Goal: Ask a question

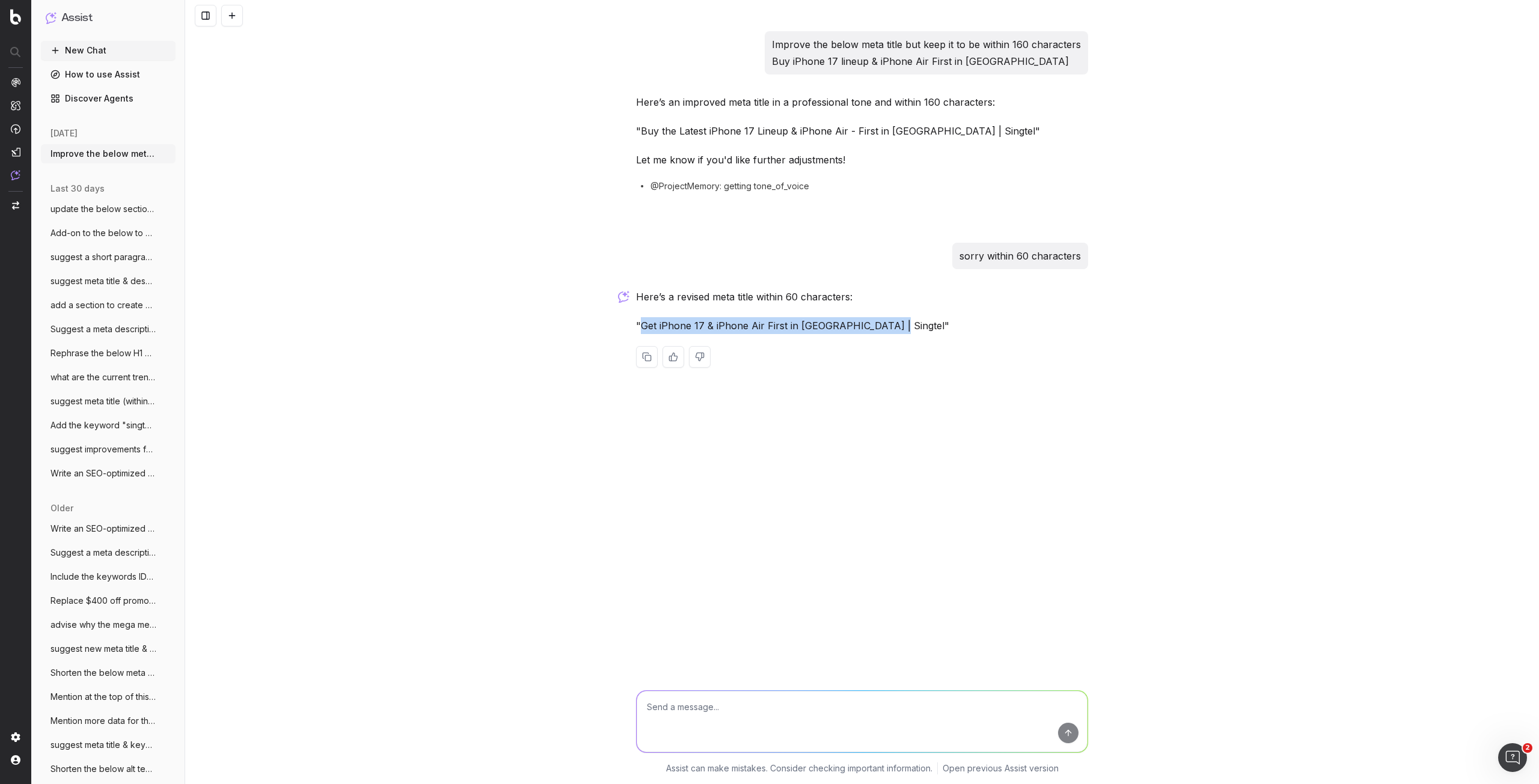
click at [105, 52] on button "New Chat" at bounding box center [108, 51] width 135 height 19
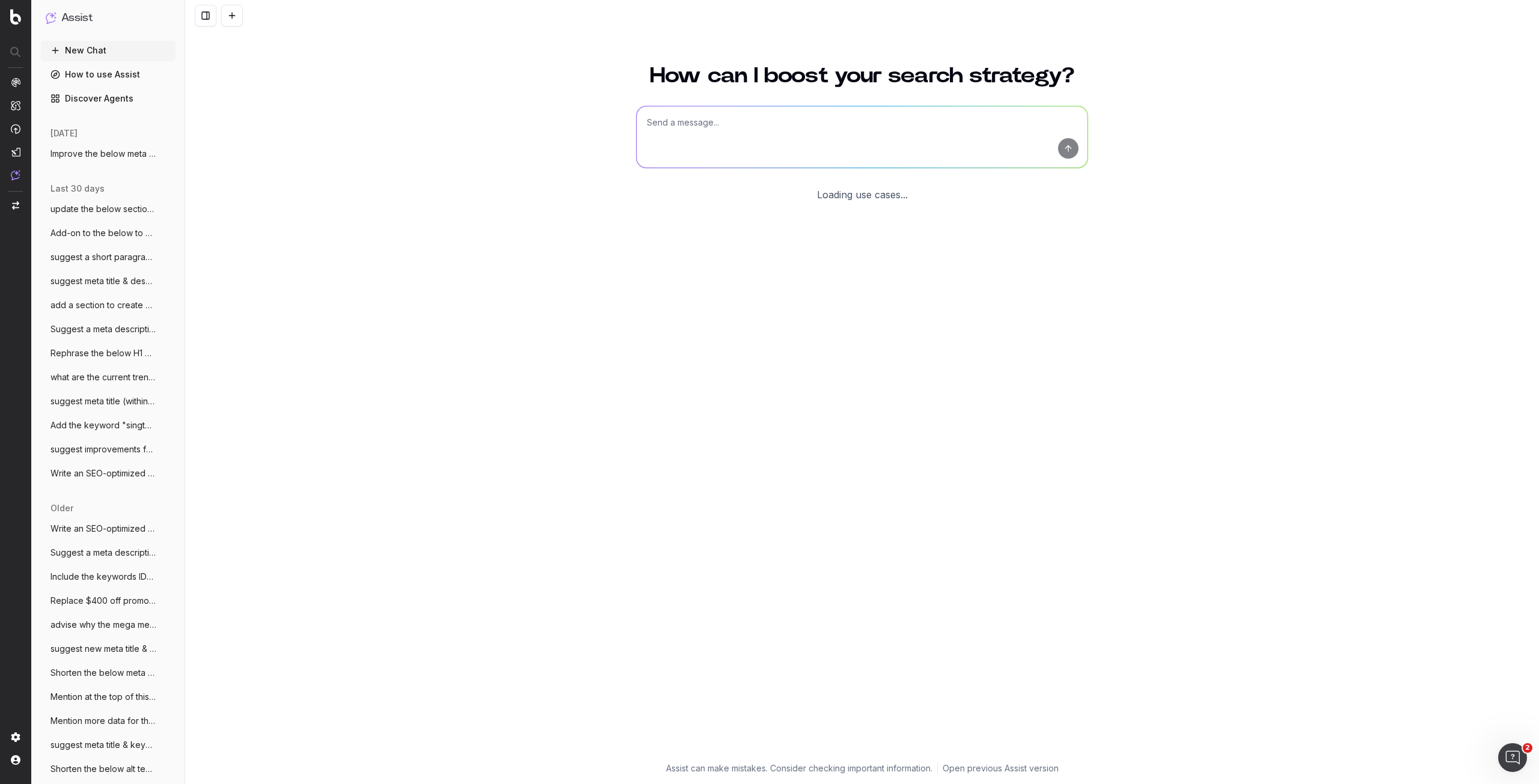
click at [737, 128] on textarea at bounding box center [862, 137] width 451 height 61
paste textarea "Loremips Dolor’s Ametco Adipiscinge: sEddoe 50 Temp-In, uTlabo Etd, MagNaal Eni…"
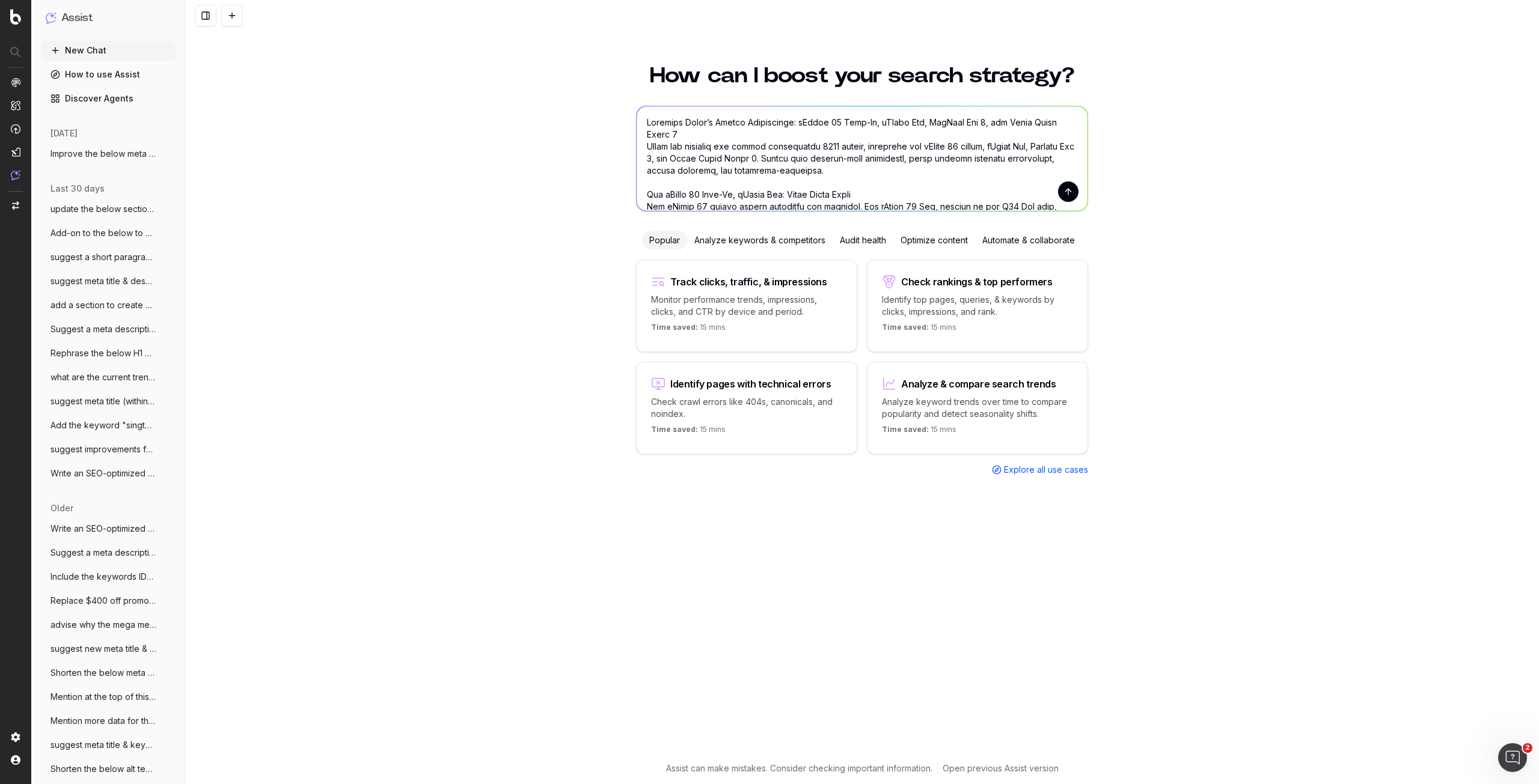
click at [646, 119] on textarea at bounding box center [862, 159] width 451 height 105
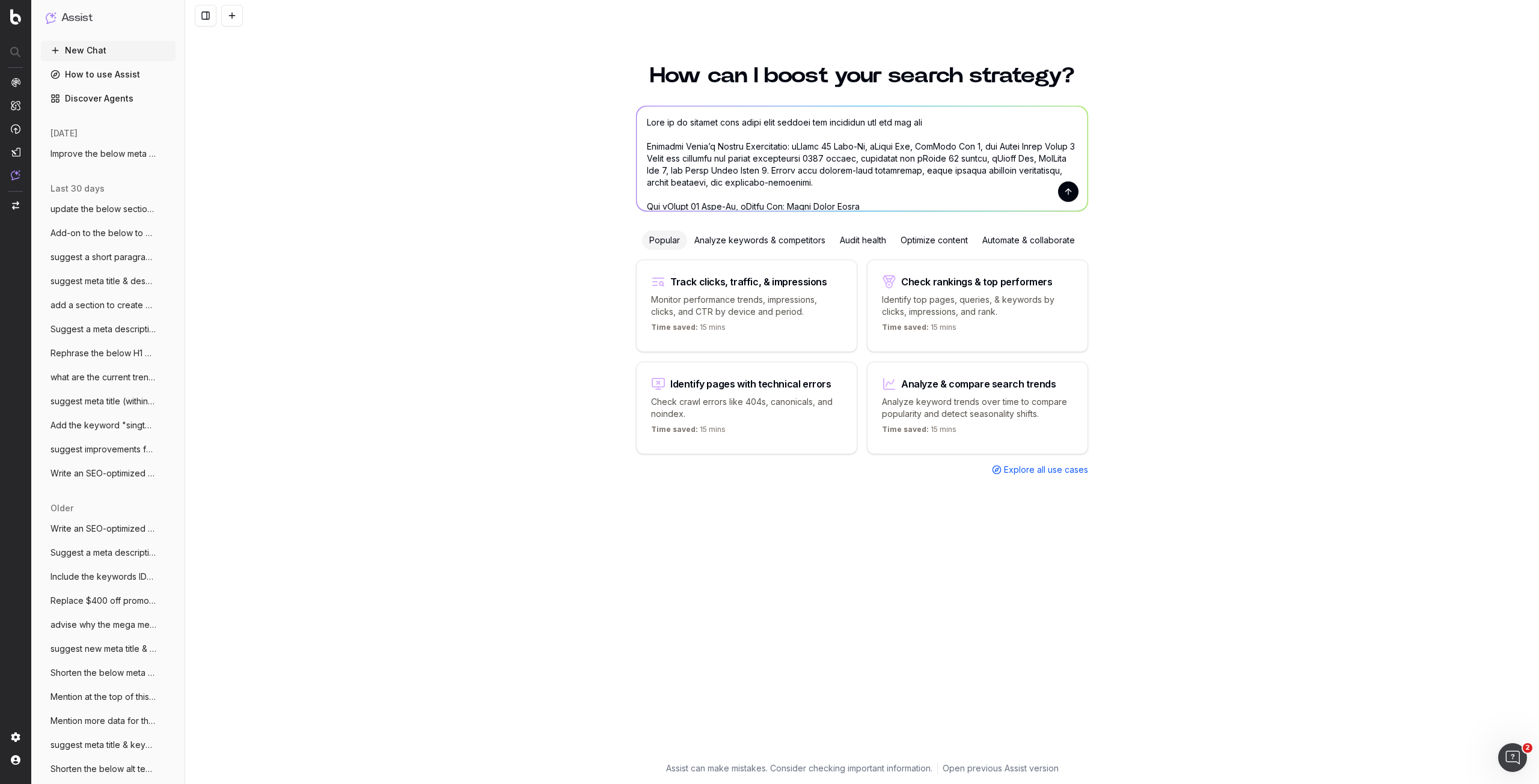
click at [644, 123] on textarea at bounding box center [862, 159] width 451 height 105
click at [1038, 120] on textarea at bounding box center [862, 159] width 451 height 105
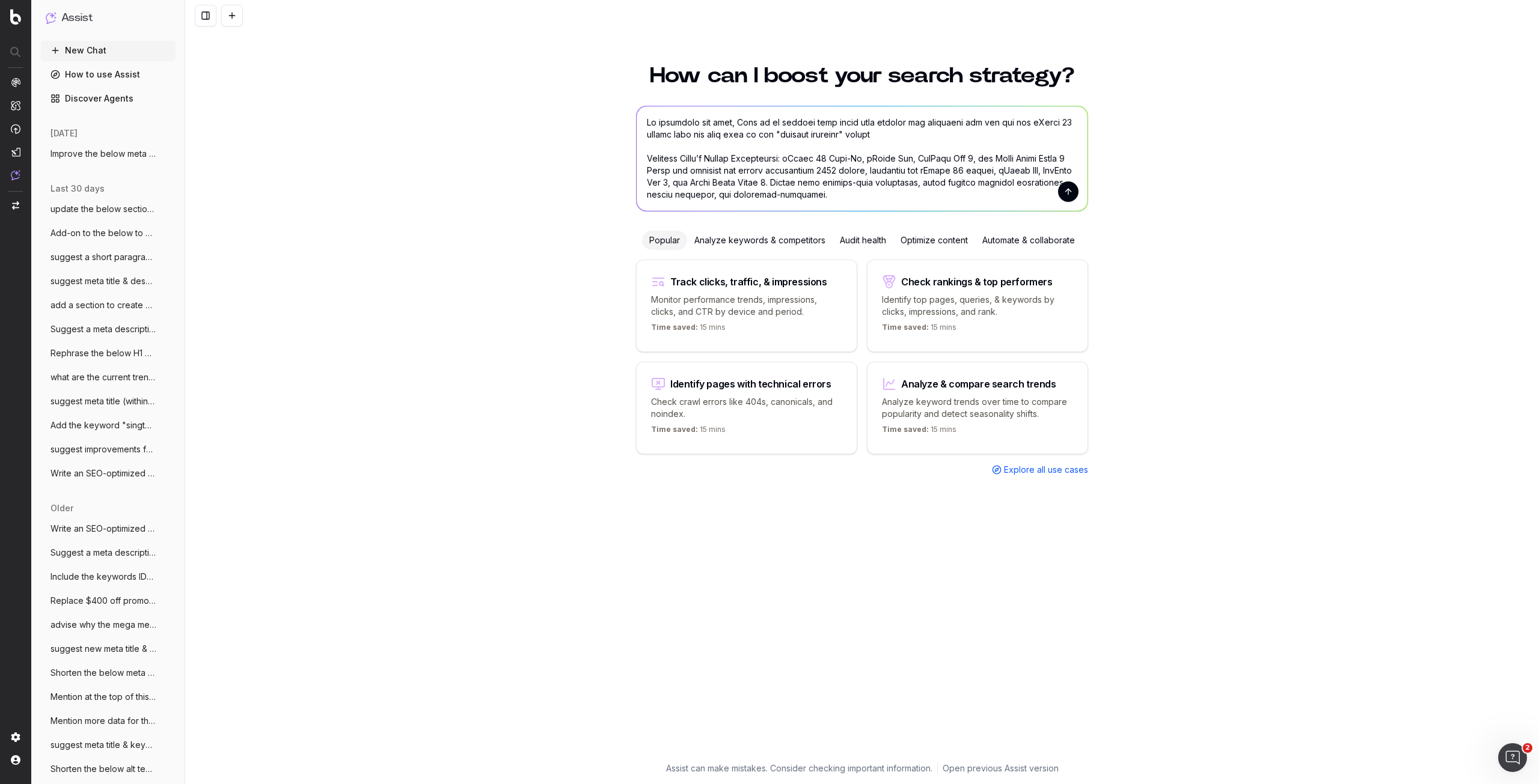
type textarea "Lo ipsumdolo sit amet, Cons ad el seddoei temp incid utla etdolor mag aliquaeni…"
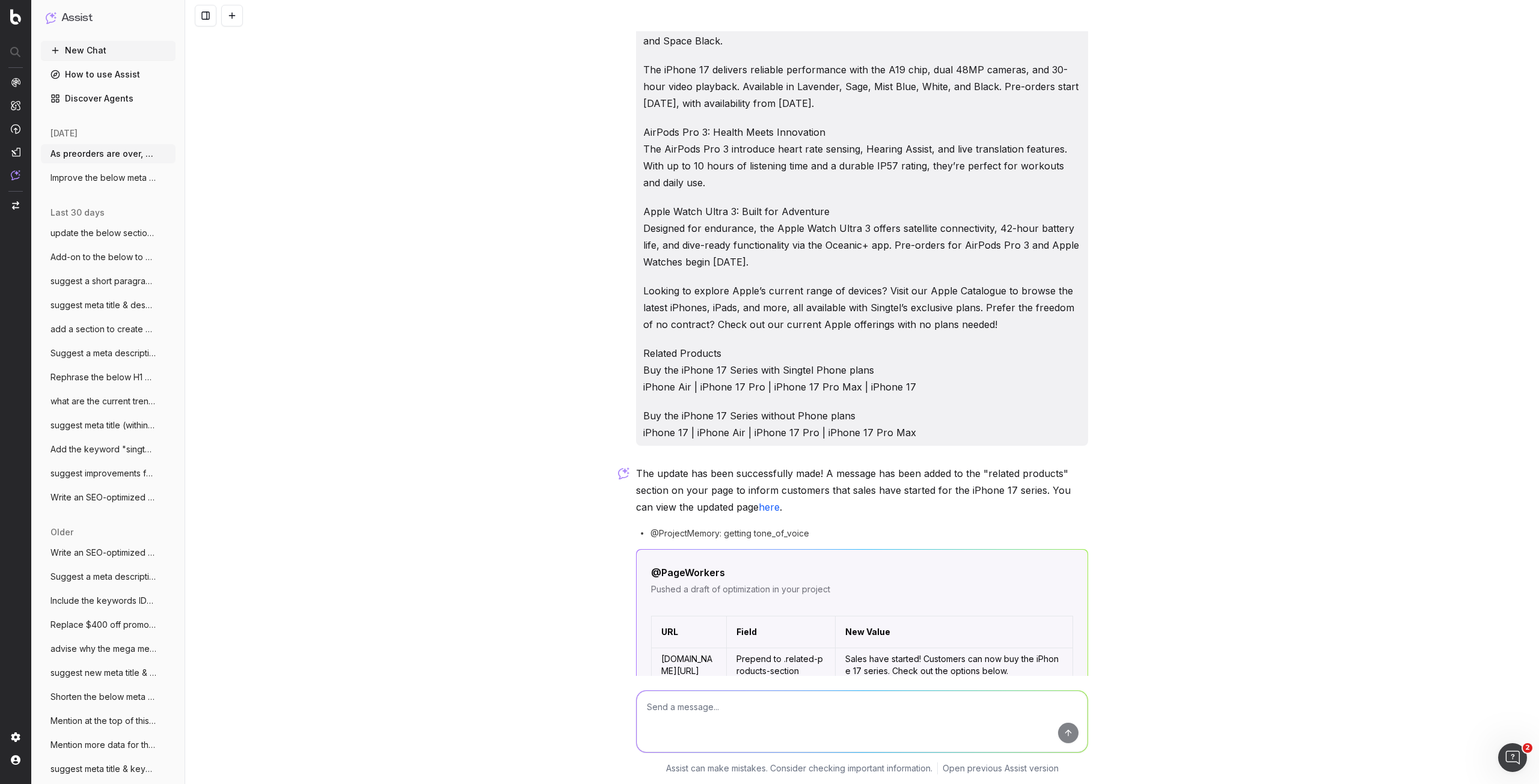
scroll to position [373, 0]
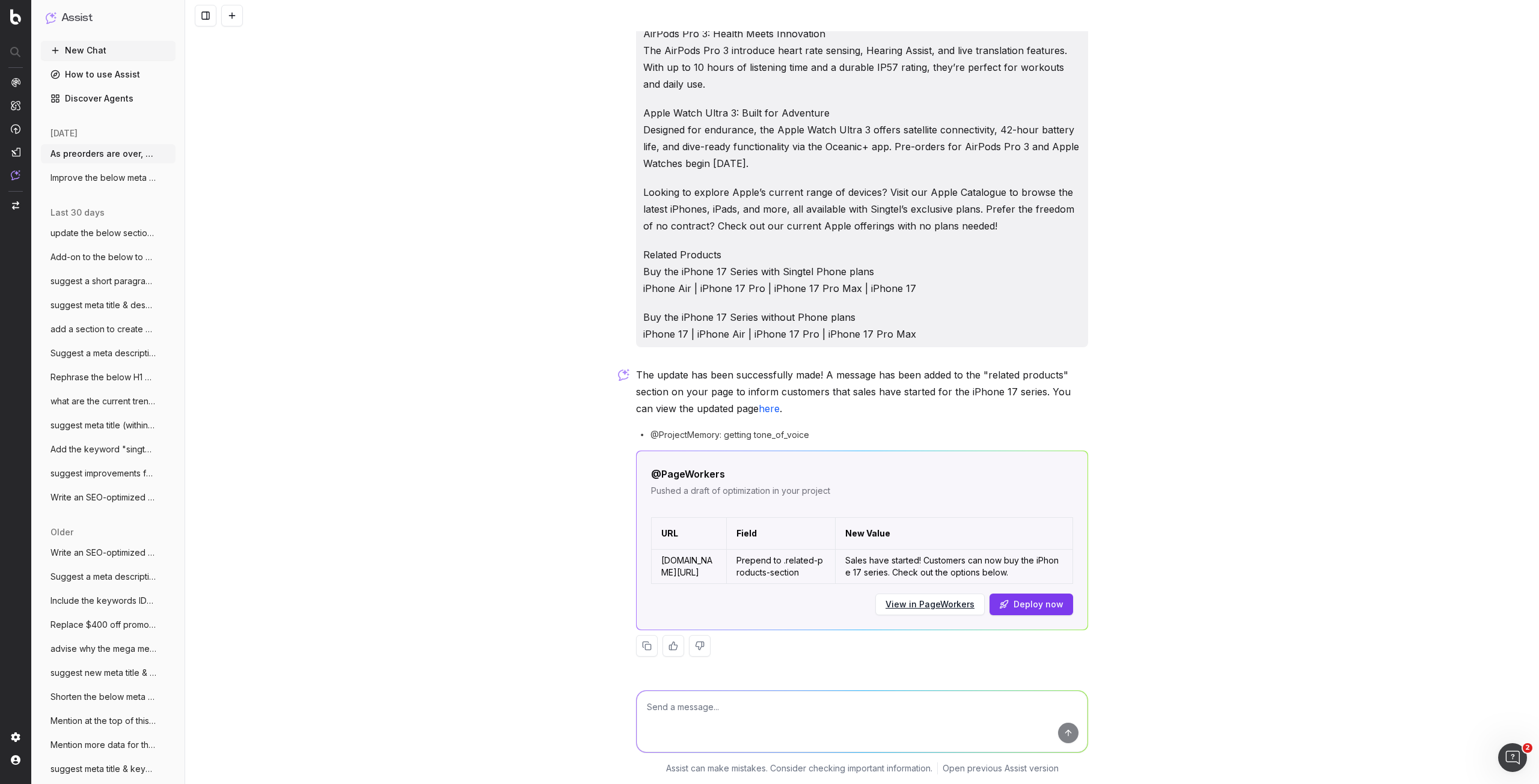
click at [700, 646] on button at bounding box center [700, 645] width 22 height 22
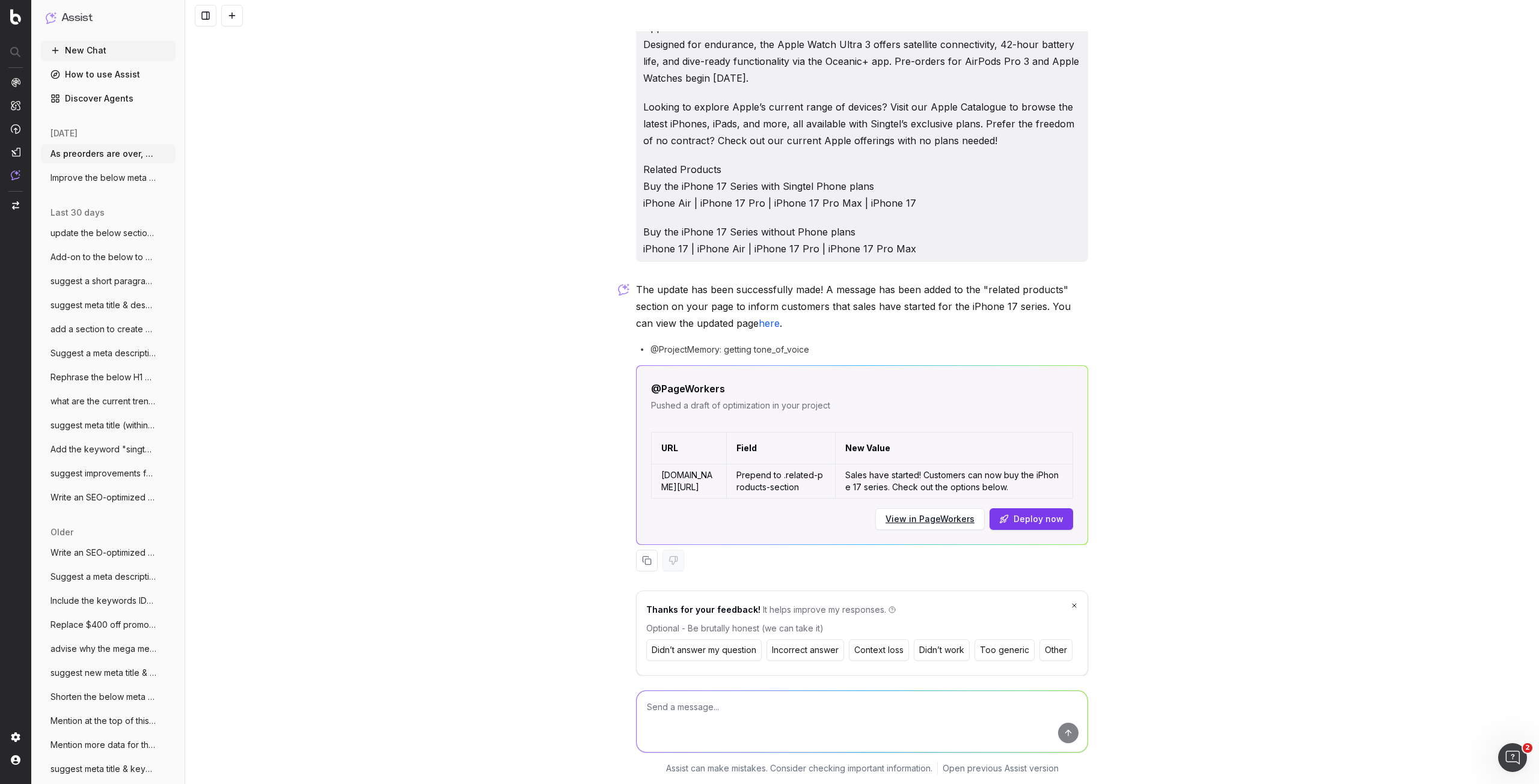
click at [797, 653] on button "Incorrect answer" at bounding box center [805, 649] width 77 height 22
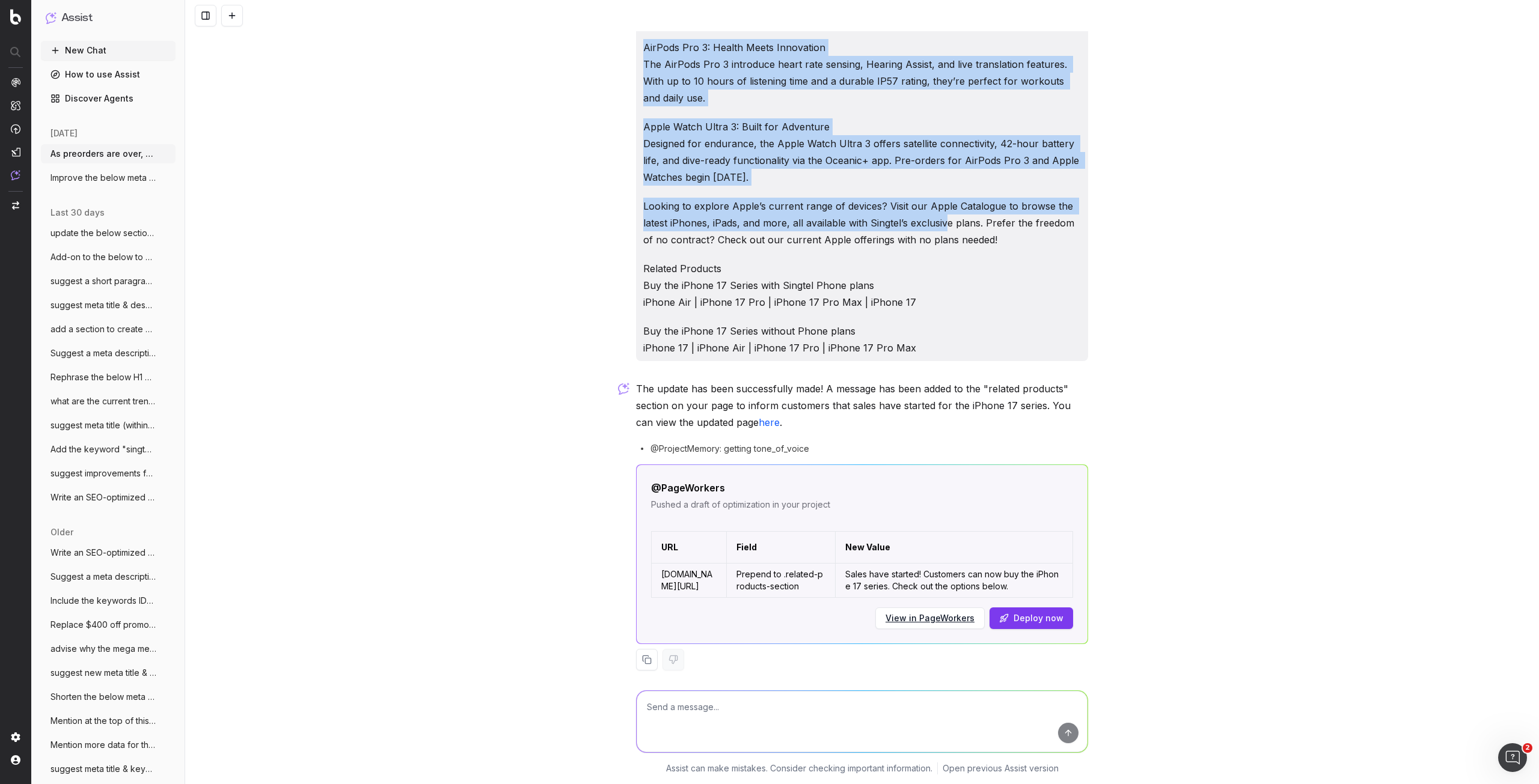
scroll to position [361, 0]
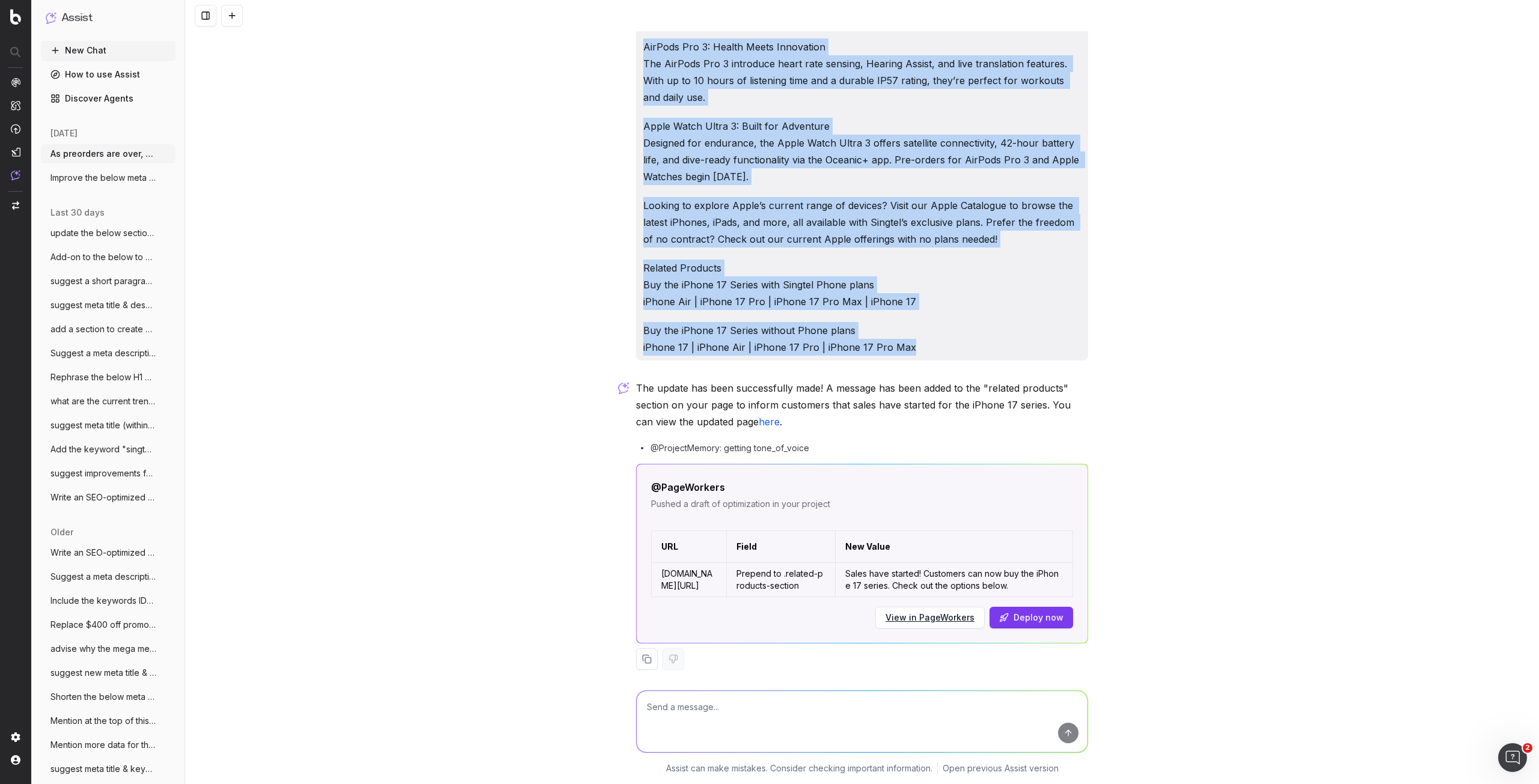
drag, startPoint x: 637, startPoint y: 43, endPoint x: 946, endPoint y: 343, distance: 430.7
click at [946, 343] on div "As preorders are over, Help me to mention that sales have started and customers…" at bounding box center [862, 15] width 452 height 690
copy div "Lo ipsumdolo sit amet, Cons ad el seddoei temp incid utla etdolor mag aliquaeni…"
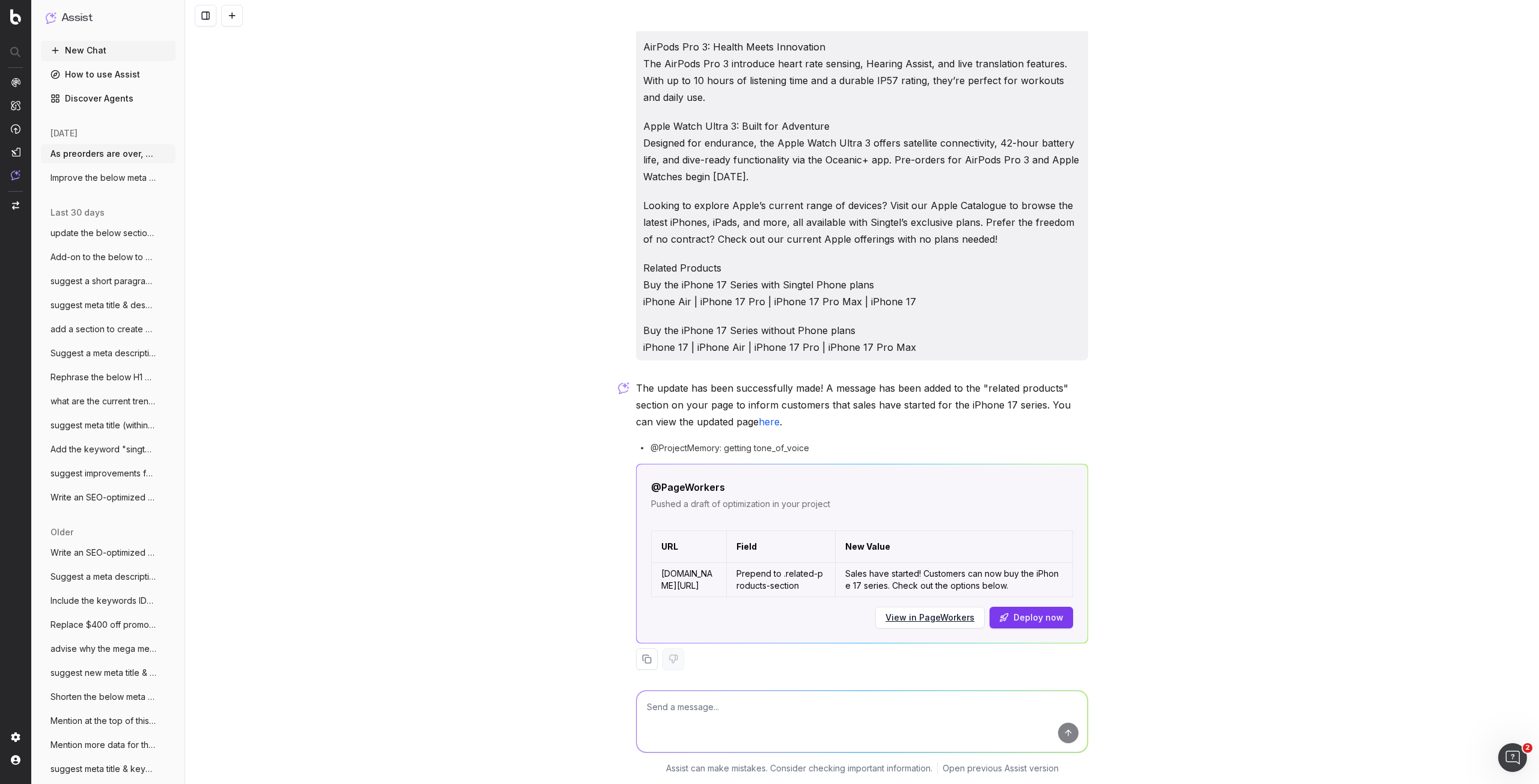
click at [666, 705] on textarea at bounding box center [862, 721] width 451 height 61
paste textarea "Lo ipsumdolo sit amet, Cons ad el seddoei temp incid utla etdolor mag aliquaeni…"
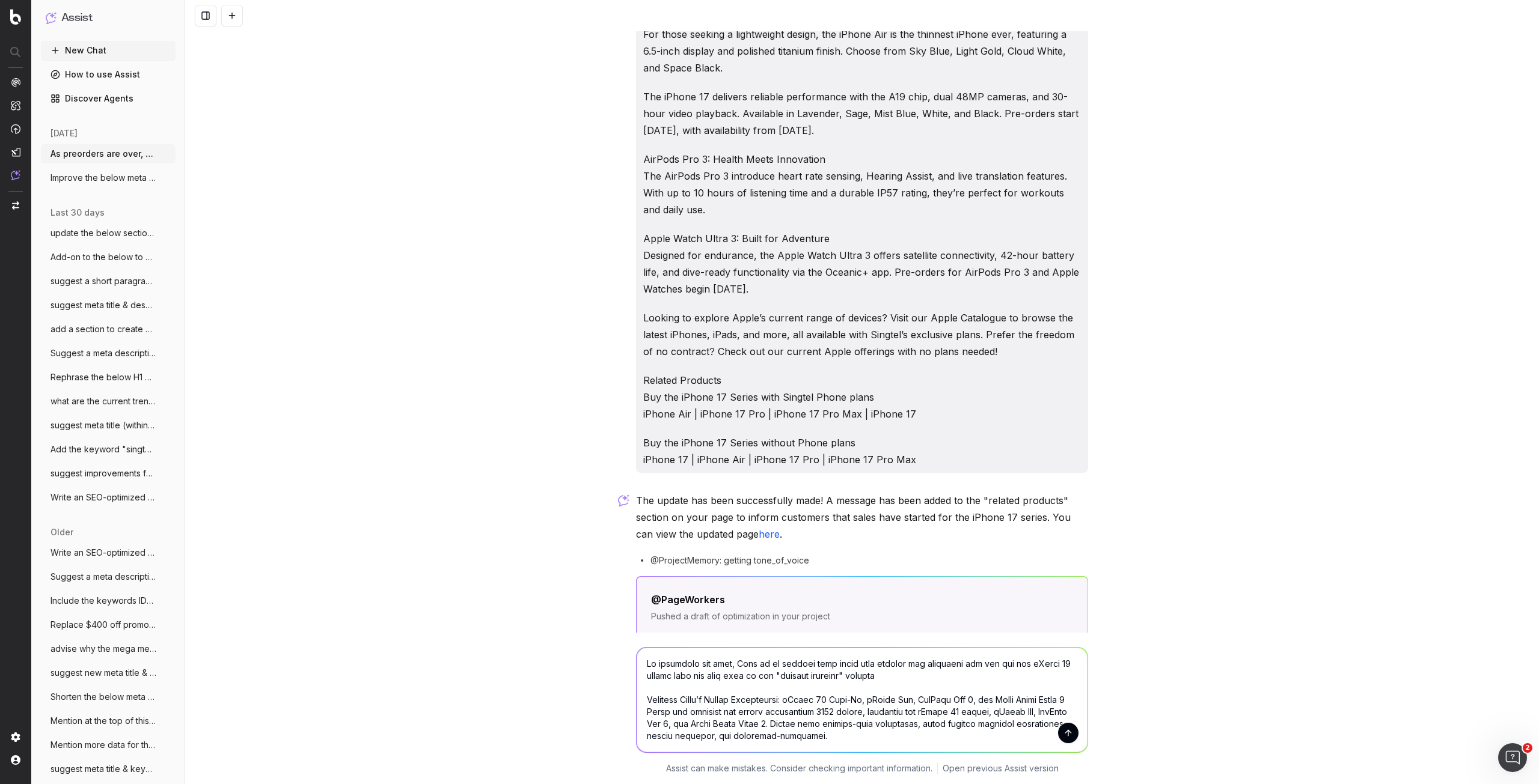
scroll to position [120, 0]
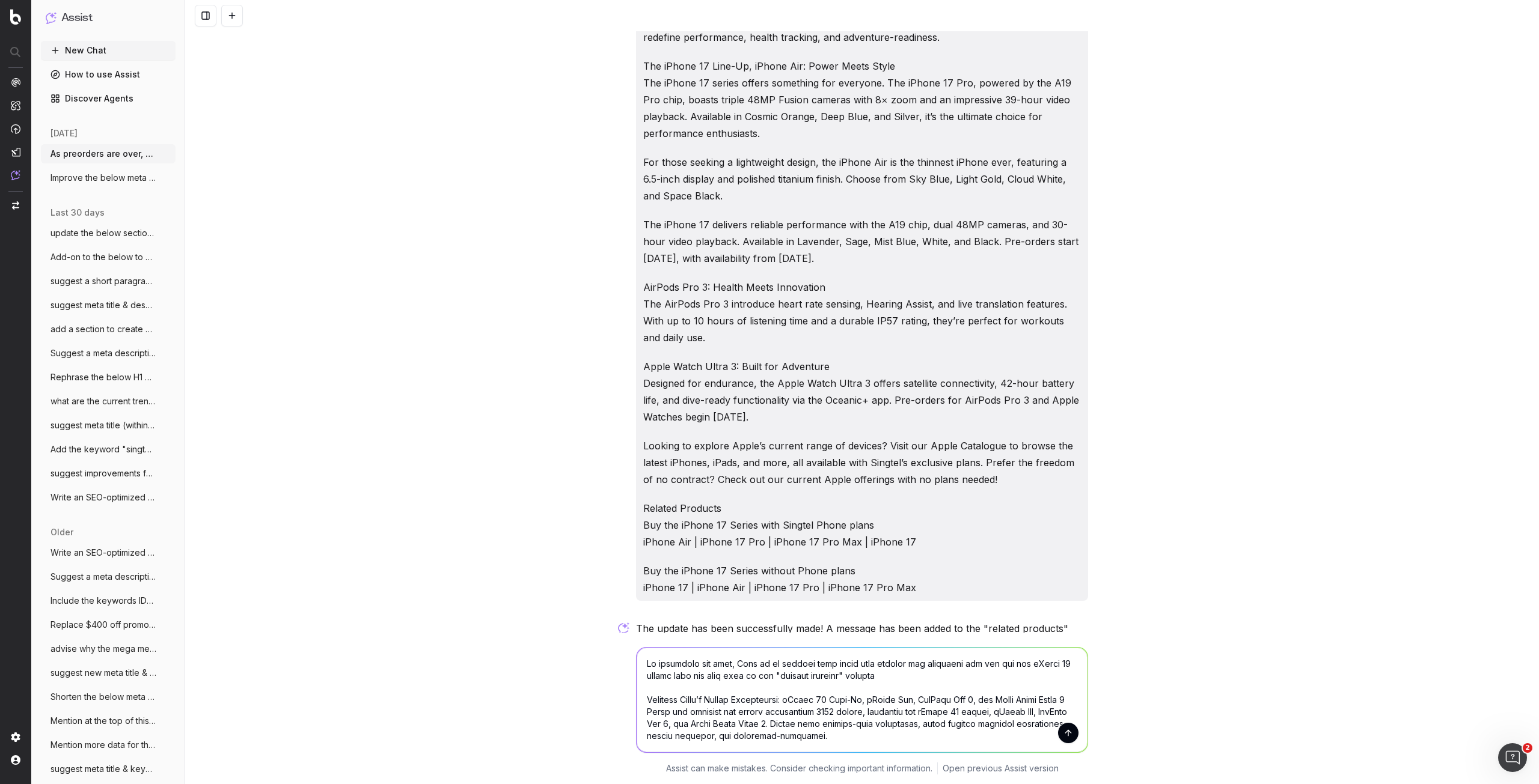
click at [674, 676] on textarea at bounding box center [862, 700] width 451 height 105
click at [675, 677] on textarea at bounding box center [862, 700] width 451 height 105
click at [674, 677] on textarea at bounding box center [862, 700] width 451 height 105
click at [676, 677] on textarea at bounding box center [862, 700] width 451 height 105
click at [892, 675] on textarea at bounding box center [862, 700] width 451 height 105
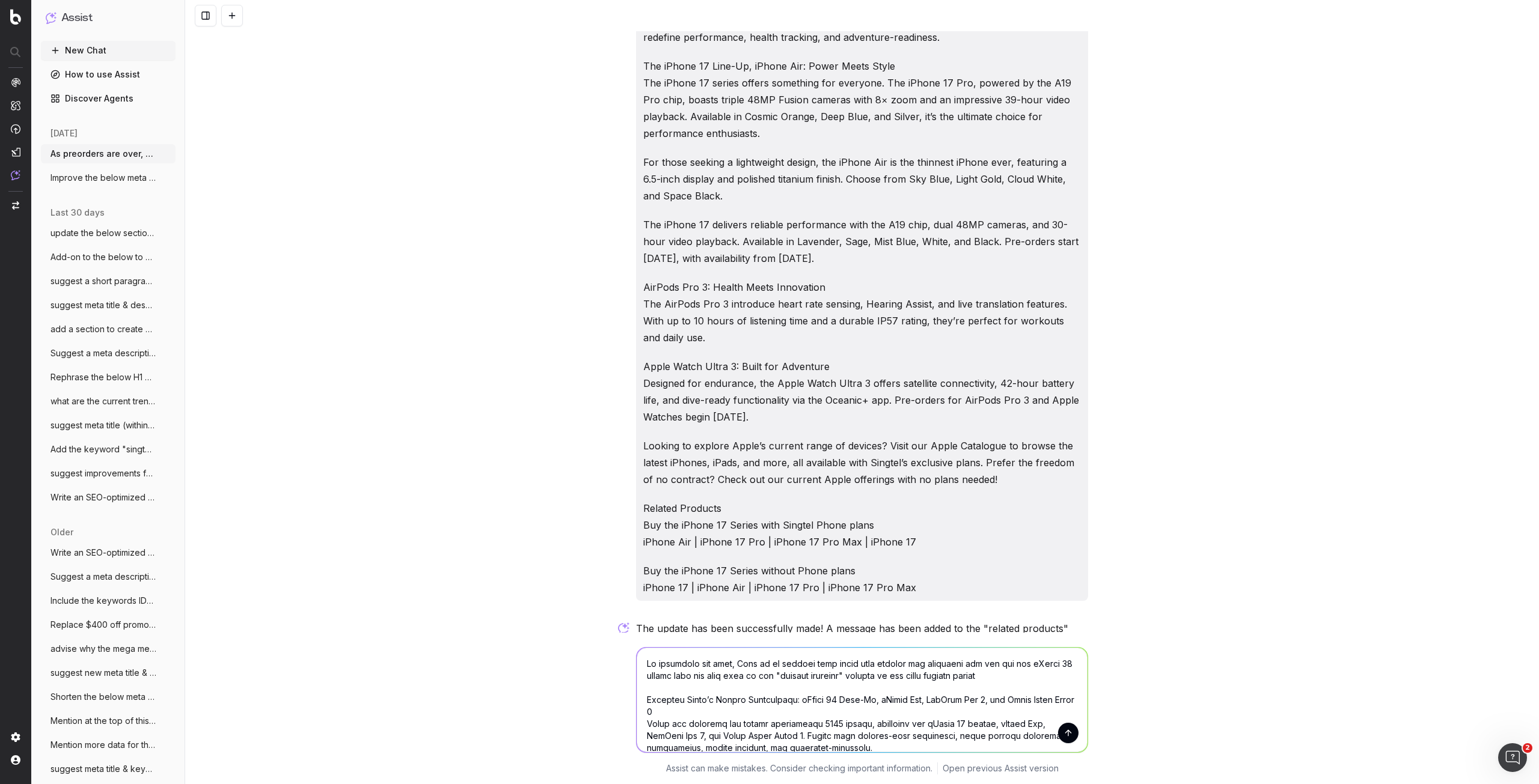
type textarea "Lo ipsumdolo sit amet, Cons ad el seddoei temp incid utla etdolor mag aliquaeni…"
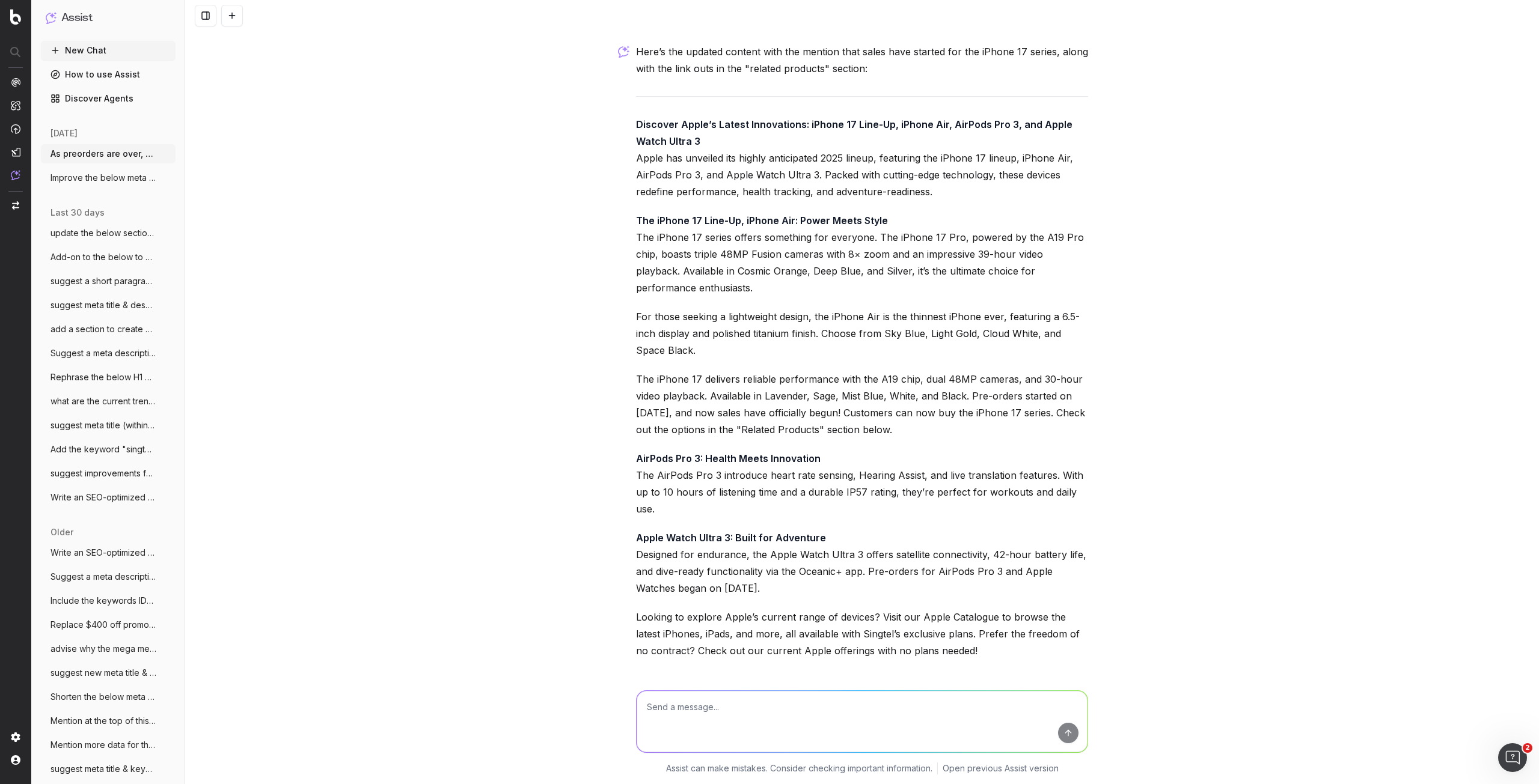
scroll to position [1878, 0]
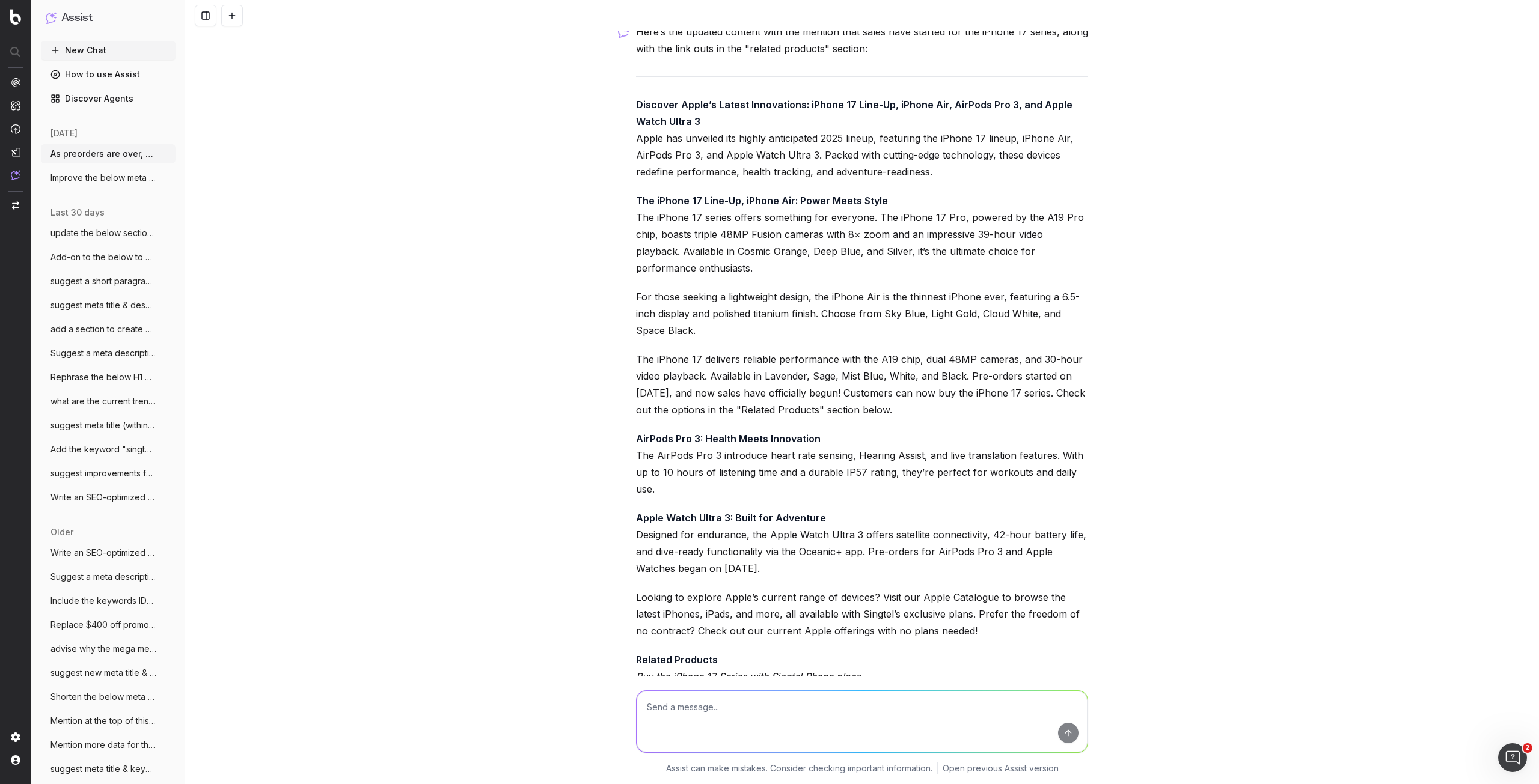
drag, startPoint x: 964, startPoint y: 375, endPoint x: 972, endPoint y: 403, distance: 29.1
click at [972, 403] on p "The iPhone 17 delivers reliable performance with the A19 chip, dual 48MP camera…" at bounding box center [862, 384] width 452 height 67
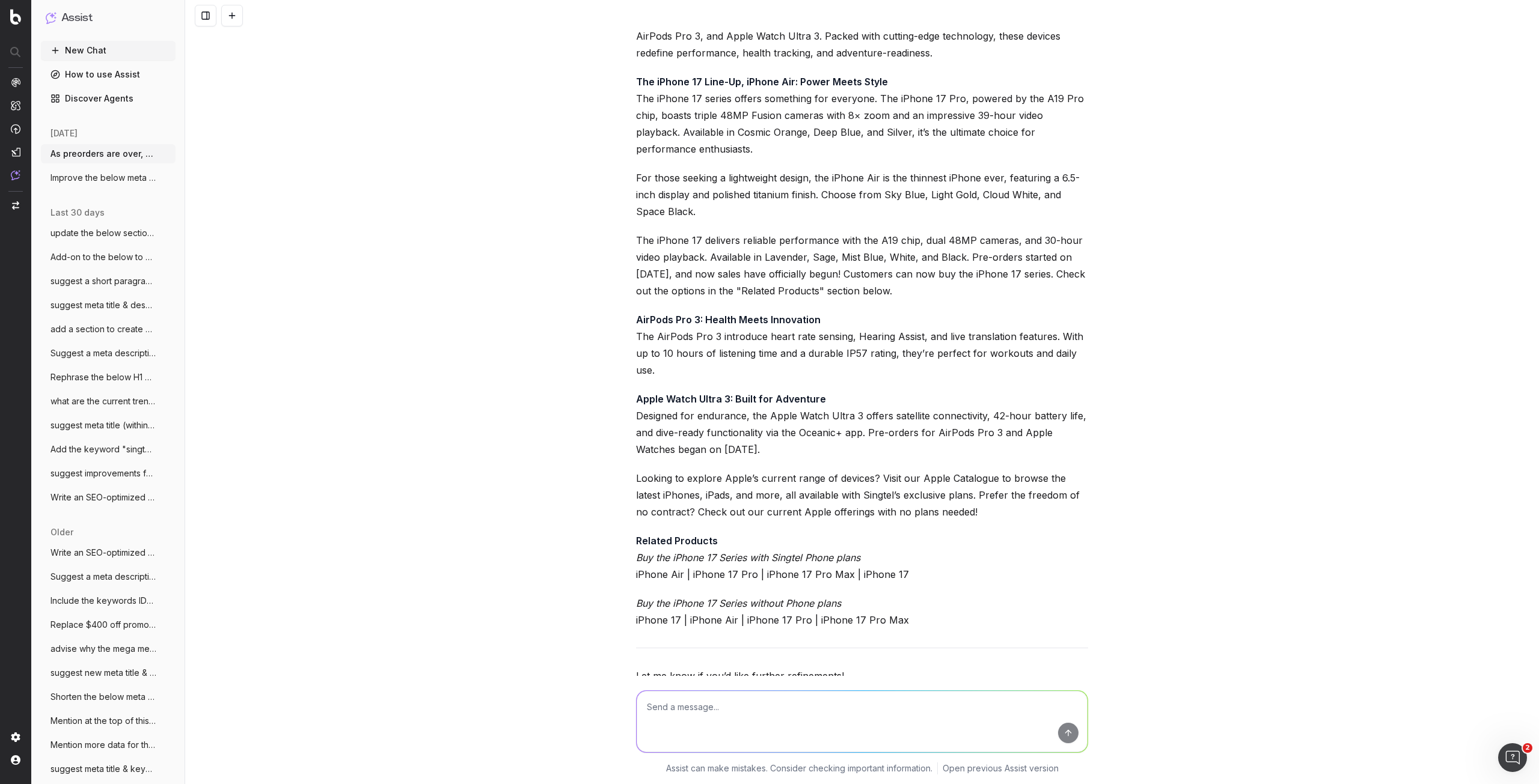
scroll to position [1998, 0]
copy p "Pre-orders started on [DATE], and now sales have officially begun! Customers ca…"
click at [826, 433] on p "Apple Watch Ultra 3: Built for Adventure Designed for endurance, the Apple Watc…" at bounding box center [862, 423] width 452 height 67
drag, startPoint x: 673, startPoint y: 450, endPoint x: 808, endPoint y: 444, distance: 135.1
click at [808, 444] on p "Apple Watch Ultra 3: Built for Adventure Designed for endurance, the Apple Watc…" at bounding box center [862, 423] width 452 height 67
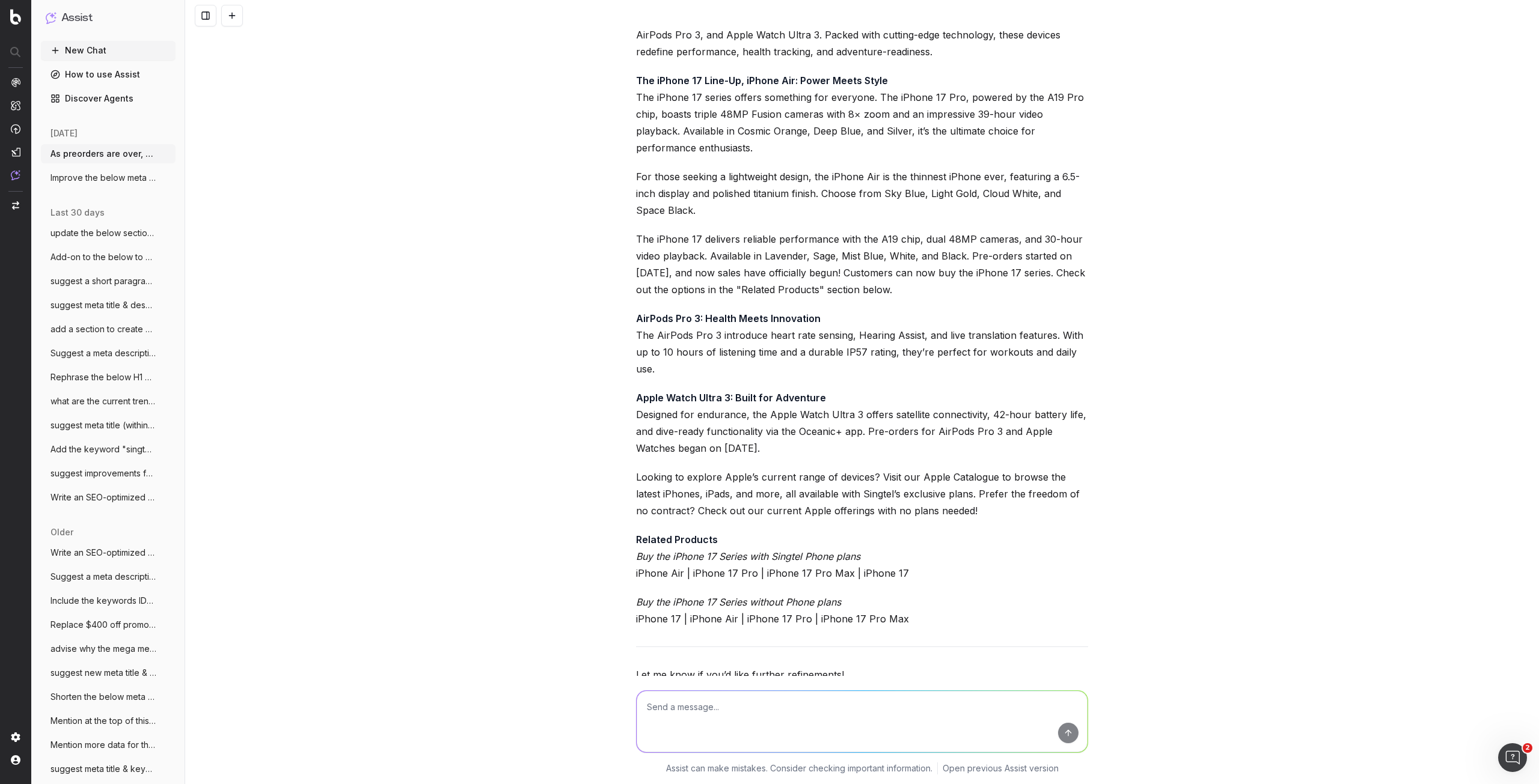
copy p "began on [DATE]"
click at [731, 717] on textarea at bounding box center [862, 721] width 451 height 61
type textarea "should i rename the "related products" to something more relevant?"
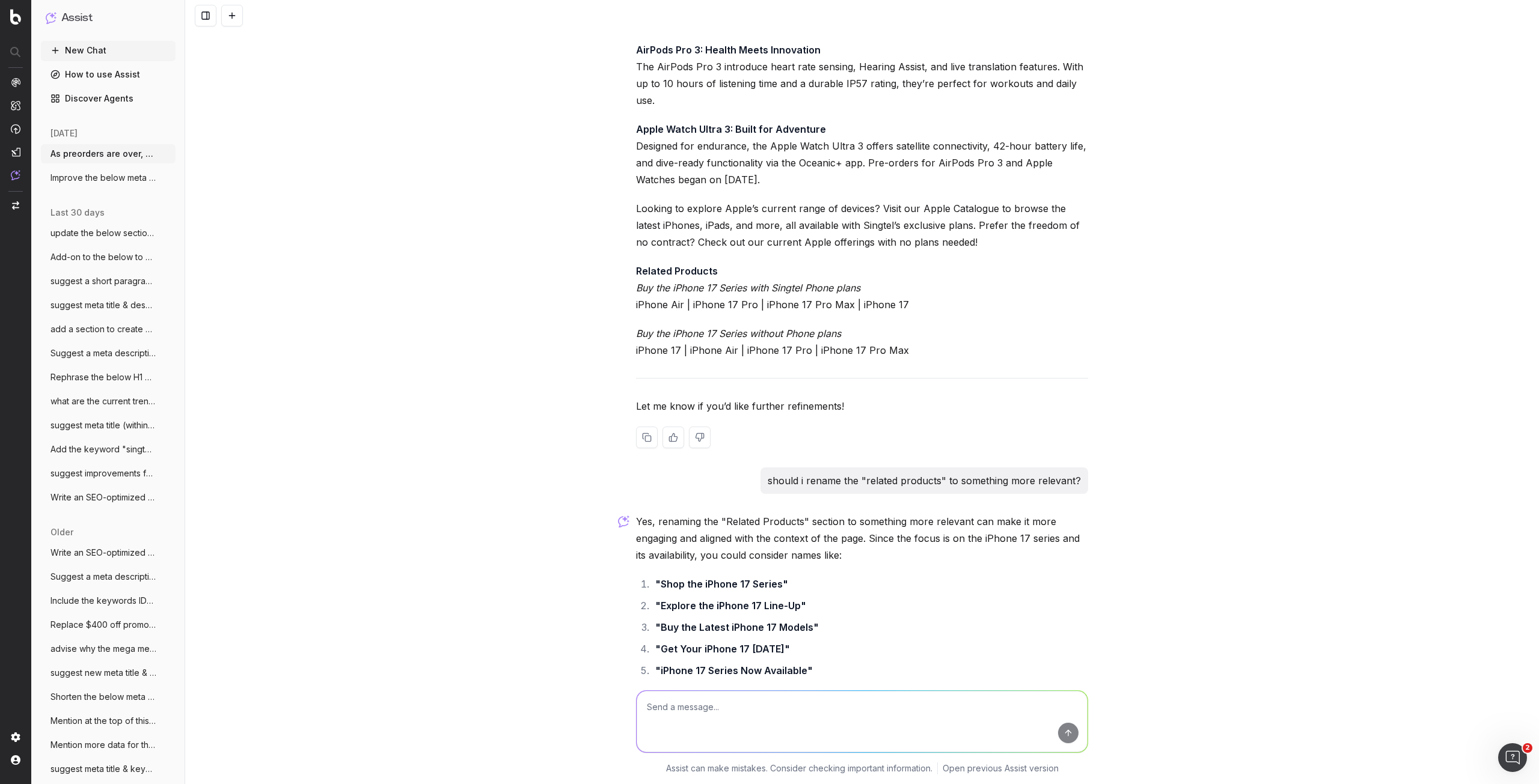
scroll to position [2368, 0]
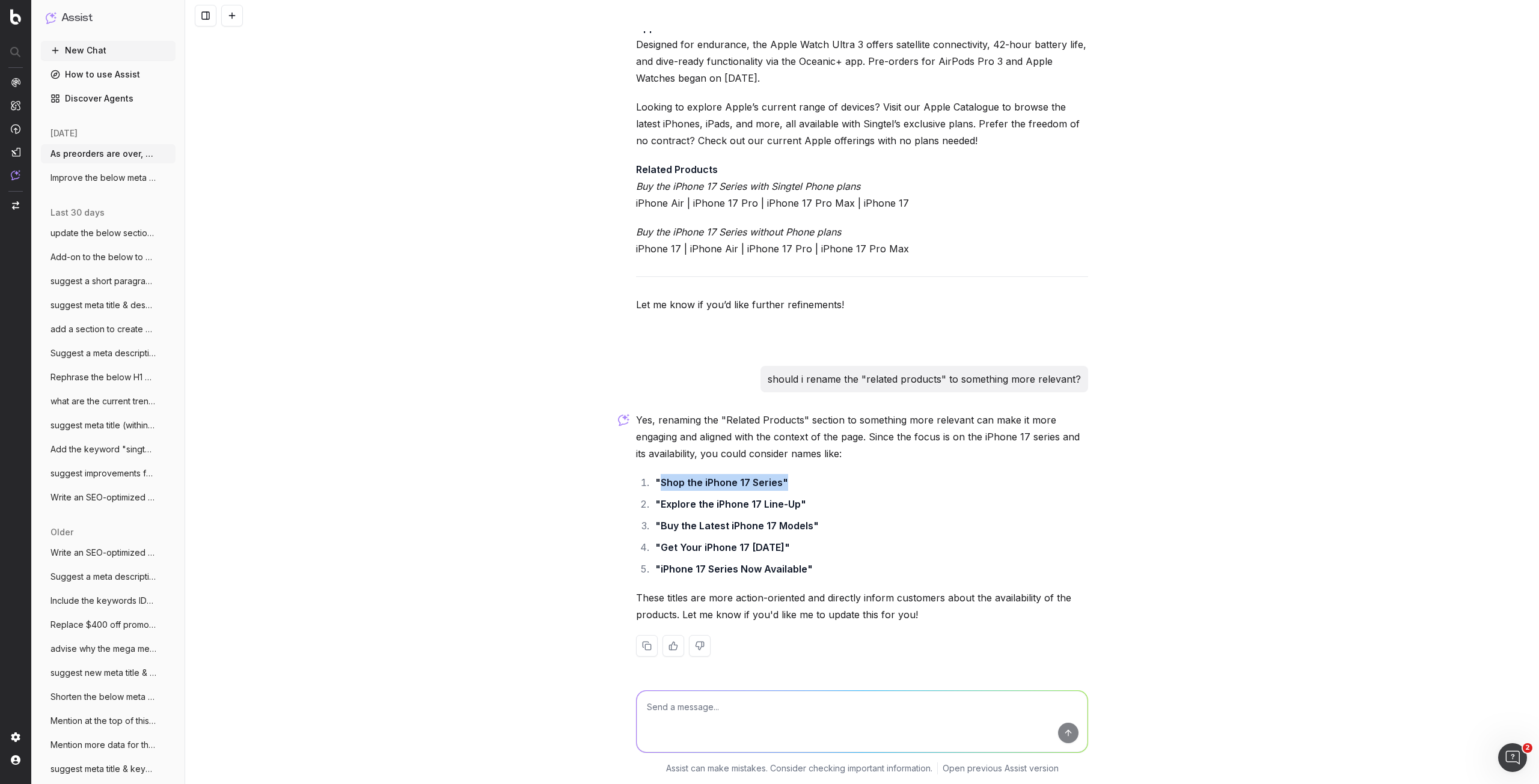
drag, startPoint x: 656, startPoint y: 486, endPoint x: 778, endPoint y: 482, distance: 122.1
click at [778, 482] on strong ""Shop the iPhone 17 Series"" at bounding box center [721, 482] width 133 height 12
drag, startPoint x: 656, startPoint y: 503, endPoint x: 792, endPoint y: 506, distance: 136.0
click at [792, 506] on strong ""Explore the iPhone 17 Line-Up"" at bounding box center [730, 503] width 151 height 12
drag, startPoint x: 654, startPoint y: 549, endPoint x: 773, endPoint y: 540, distance: 119.3
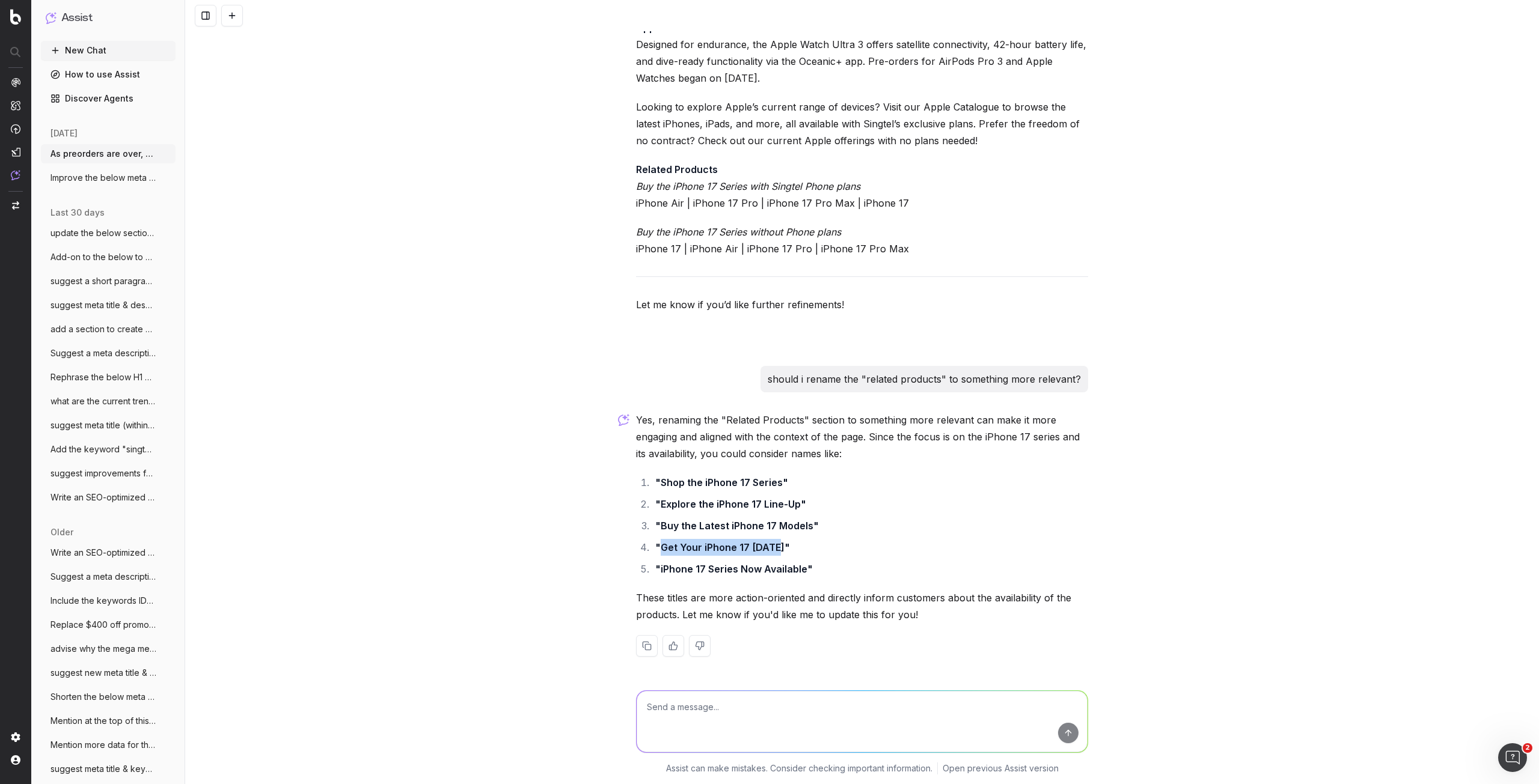
click at [773, 540] on li ""Get Your iPhone 17 [DATE]"" at bounding box center [869, 547] width 437 height 17
copy strong "Get Your iPhone 17 [DATE]"
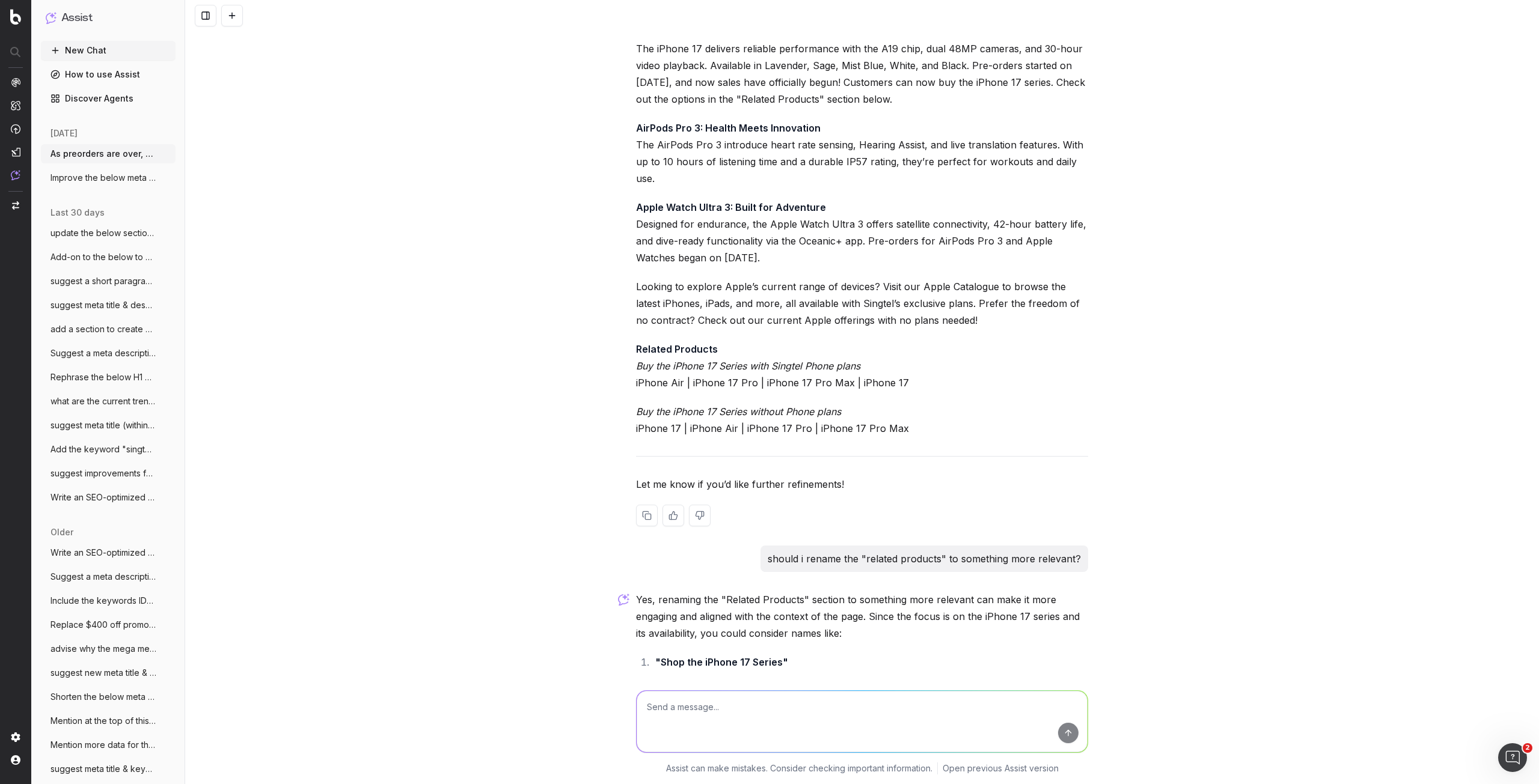
scroll to position [2187, 0]
